Goal: Information Seeking & Learning: Learn about a topic

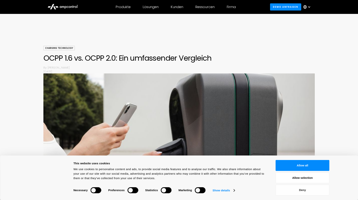
drag, startPoint x: 297, startPoint y: 193, endPoint x: 297, endPoint y: 186, distance: 6.2
click at [297, 193] on button "Deny" at bounding box center [303, 190] width 54 height 11
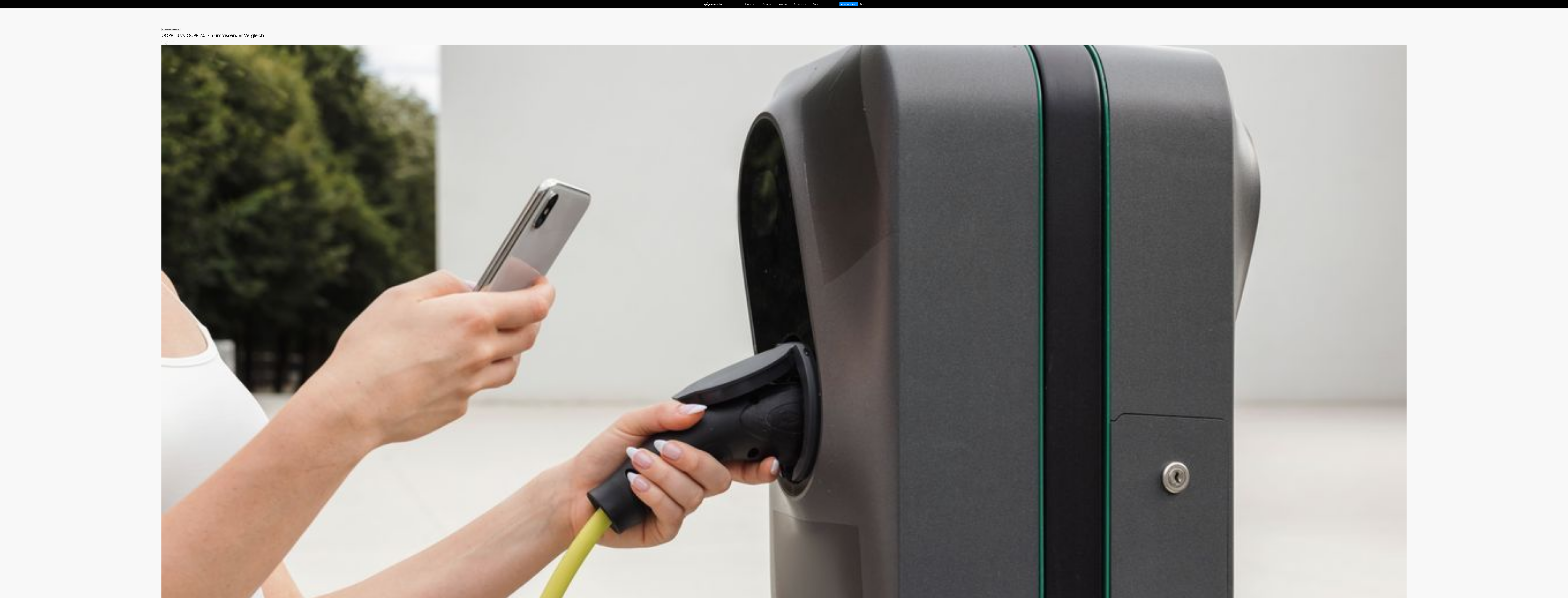
drag, startPoint x: 47, startPoint y: 387, endPoint x: 57, endPoint y: 387, distance: 10.0
click at [54, 122] on div "Charging Technology OCPP 1.6 vs. OCPP 2.0: Ein umfassender Vergleich By [PERSON…" at bounding box center [784, 452] width 1568 height 850
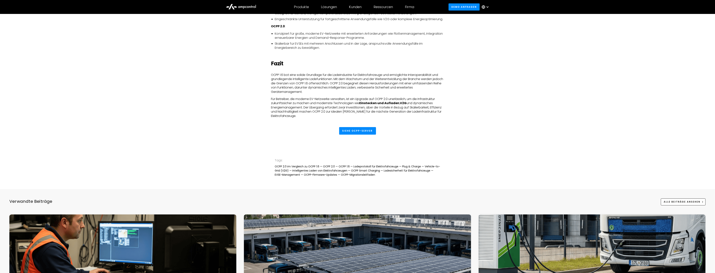
scroll to position [1224, 0]
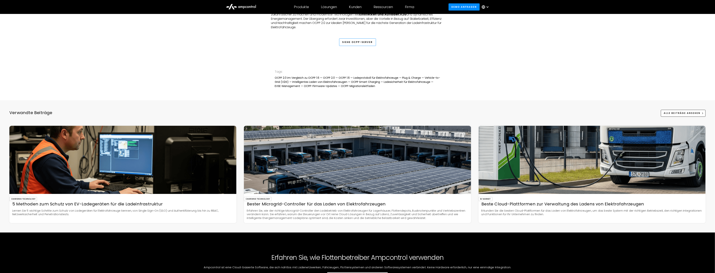
drag, startPoint x: 359, startPoint y: 57, endPoint x: 359, endPoint y: 59, distance: 2.4
click at [358, 46] on link "Siehe OCPP-Server" at bounding box center [357, 42] width 37 height 8
